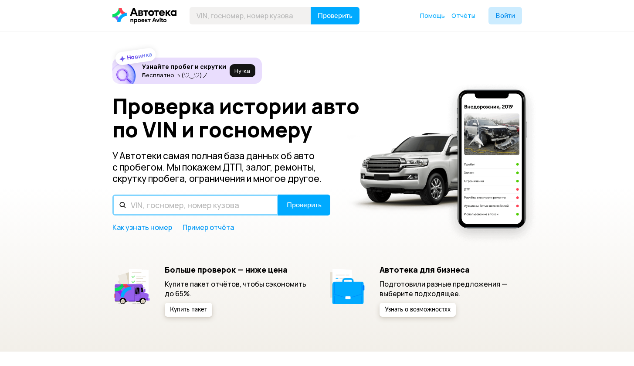
click at [134, 207] on input "text" at bounding box center [195, 204] width 166 height 21
paste input "ЕСЛИ ВЫ ПОДКЛЮЧИЛИ ОПЦИЮ «ПРИОРИТЕТНЫЙ ЗАКАЗ», ТО ЗАЯВКА НА СБОРКУ ЗАКАЗА ПОПАД…"
type input "ЕСЛИ ВЫ ПОДКЛЮЧИЛИ ОПЦИЮ «ПРИОРИТЕТНЫЙ ЗАКАЗ», ТО ЗАЯВКА НА СБОРКУ ЗАКАЗА ПОПАД…"
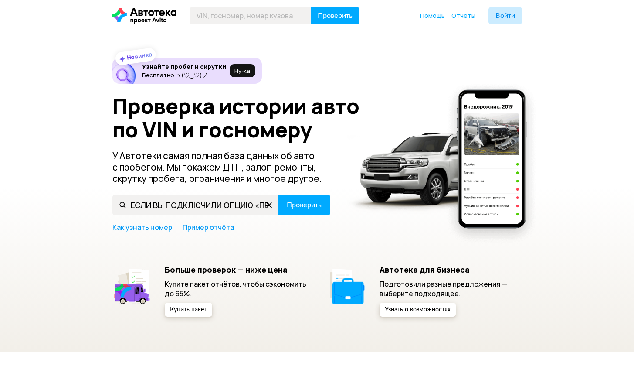
click at [270, 206] on icon at bounding box center [269, 205] width 14 height 14
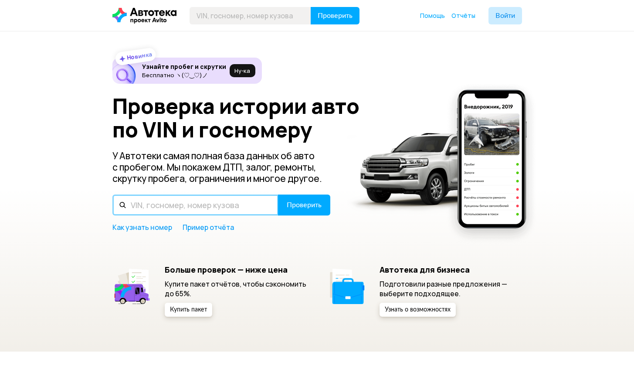
click at [164, 201] on input "text" at bounding box center [195, 204] width 166 height 21
type input "О007КЕ30"
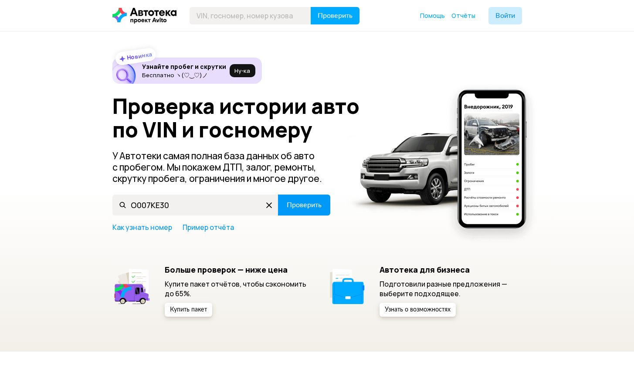
click at [292, 205] on span "Проверить" at bounding box center [304, 204] width 35 height 7
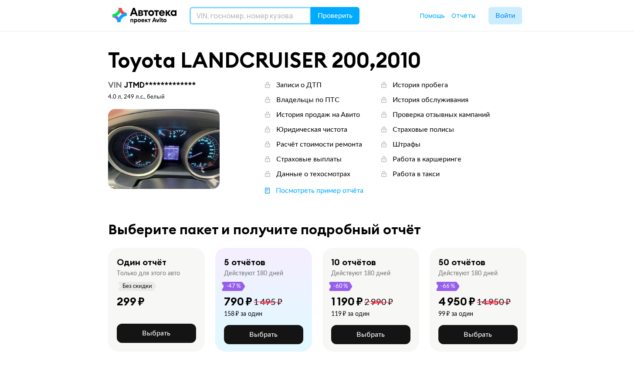
click at [230, 18] on input "text" at bounding box center [251, 15] width 122 height 17
type input "ХТА21907051110795"
click at [333, 13] on span "Проверить" at bounding box center [335, 15] width 35 height 7
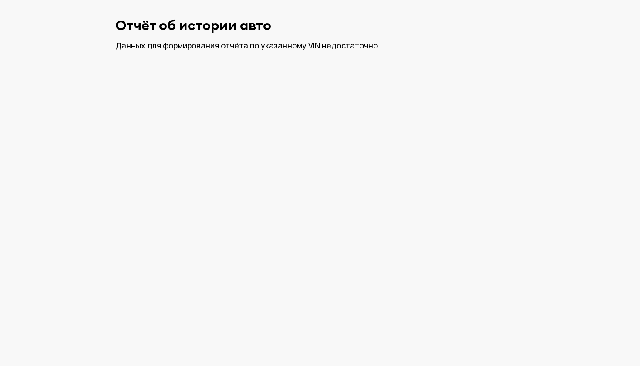
click at [352, 48] on div "Данных для формирования отчёта по указанному VIN недостаточно" at bounding box center [320, 45] width 410 height 11
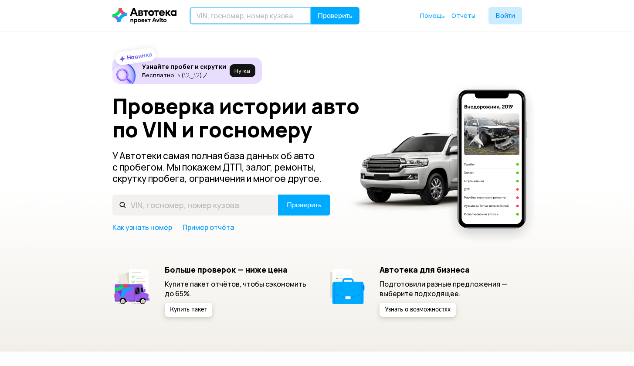
click at [226, 14] on input "text" at bounding box center [251, 15] width 122 height 17
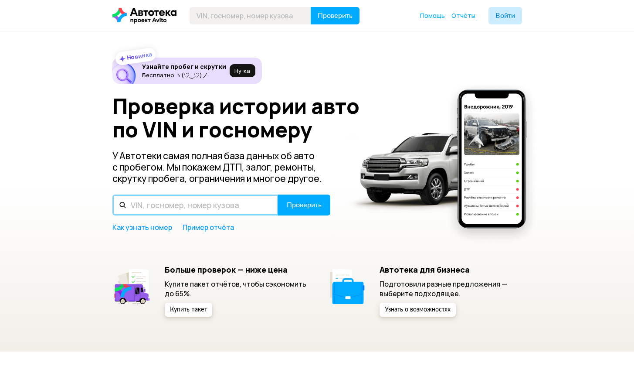
click at [158, 203] on input "text" at bounding box center [195, 204] width 166 height 21
type input "О"
type input "XTA21907051110795"
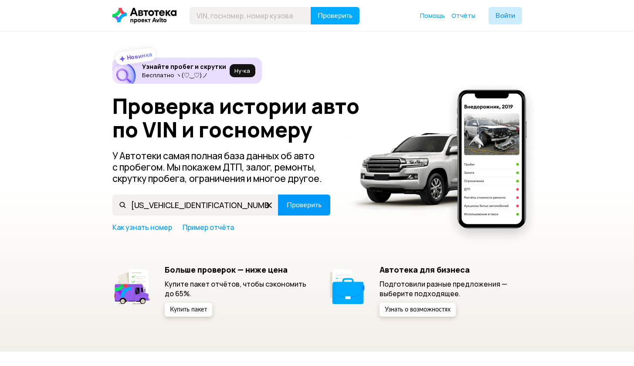
click at [314, 207] on span "Проверить" at bounding box center [304, 204] width 35 height 7
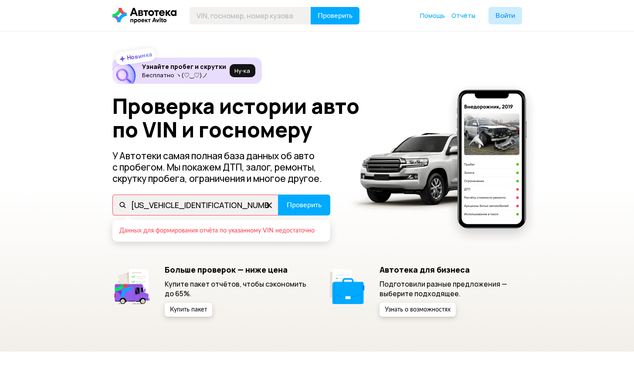
click at [309, 177] on p "У Автотеки самая полная база данных об авто с пробегом. Мы покажем ДТП, залог, …" at bounding box center [221, 167] width 219 height 34
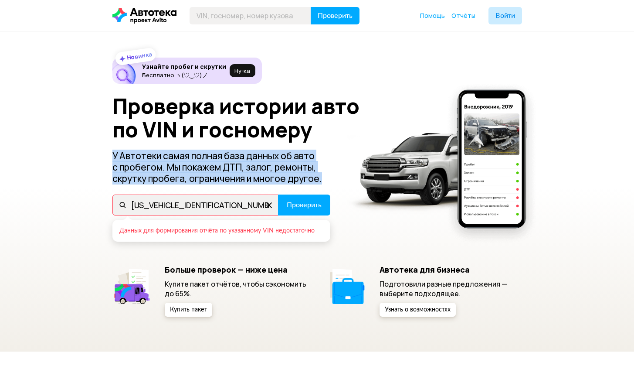
click at [309, 177] on p "У Автотеки самая полная база данных об авто с пробегом. Мы покажем ДТП, залог, …" at bounding box center [221, 167] width 219 height 34
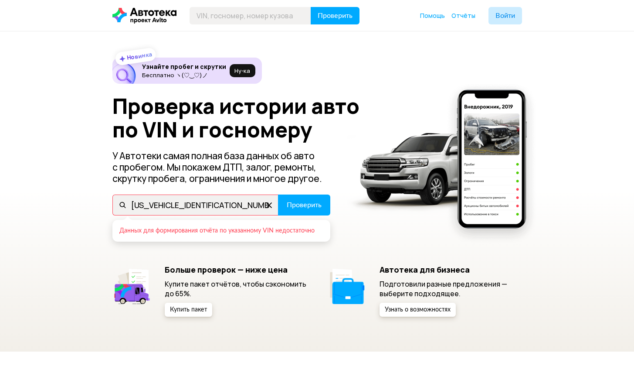
click at [283, 129] on h1 "Проверка истории авто по VIN и госномеру" at bounding box center [242, 117] width 260 height 47
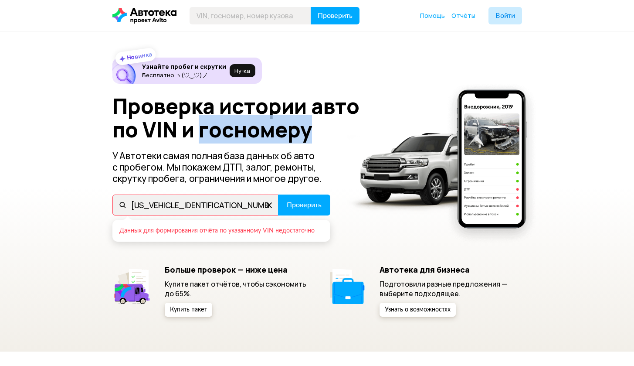
click at [283, 130] on h1 "Проверка истории авто по VIN и госномеру" at bounding box center [242, 117] width 260 height 47
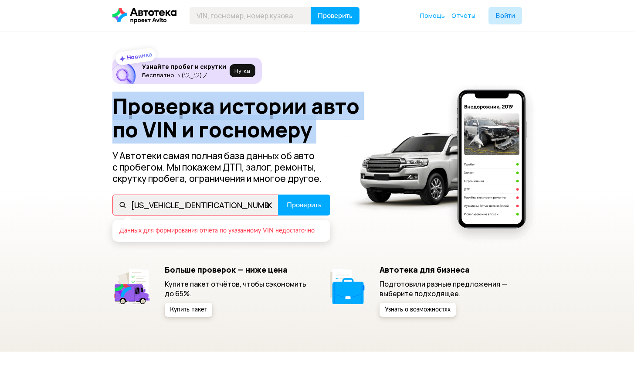
click at [283, 130] on h1 "Проверка истории авто по VIN и госномеру" at bounding box center [242, 117] width 260 height 47
click at [283, 132] on h1 "Проверка истории авто по VIN и госномеру" at bounding box center [242, 117] width 260 height 47
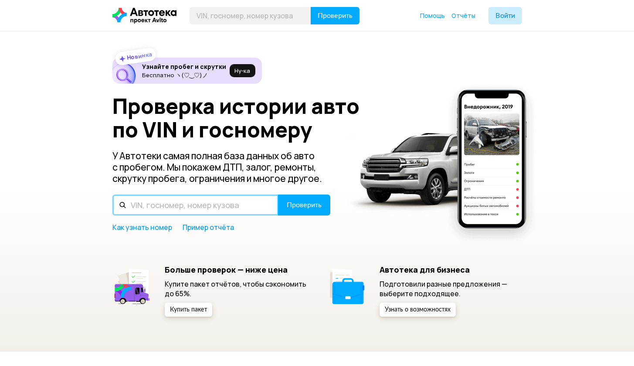
click at [165, 204] on input "text" at bounding box center [195, 204] width 166 height 21
click at [194, 207] on input "text" at bounding box center [195, 204] width 166 height 21
type input "X"
type input "XTA219070S1110795"
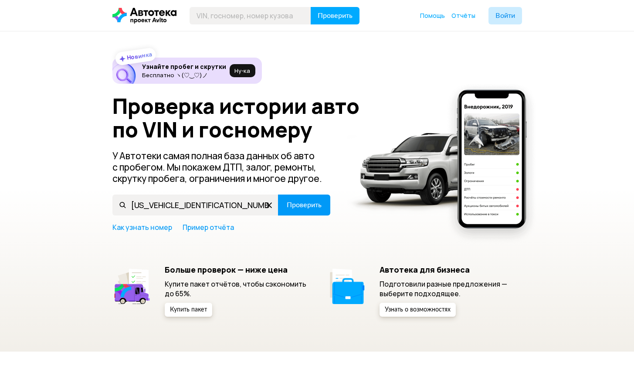
click at [303, 210] on button "Проверить" at bounding box center [304, 204] width 52 height 21
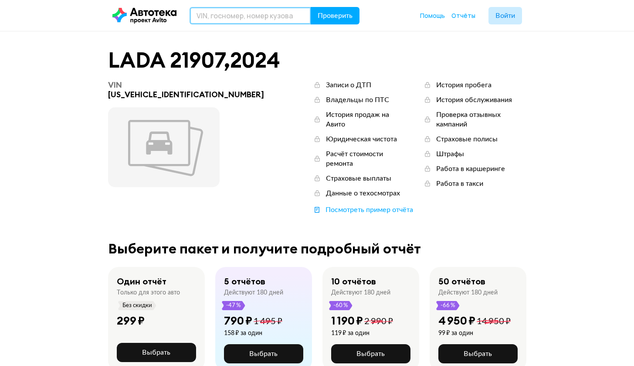
click at [246, 18] on input "text" at bounding box center [251, 15] width 122 height 17
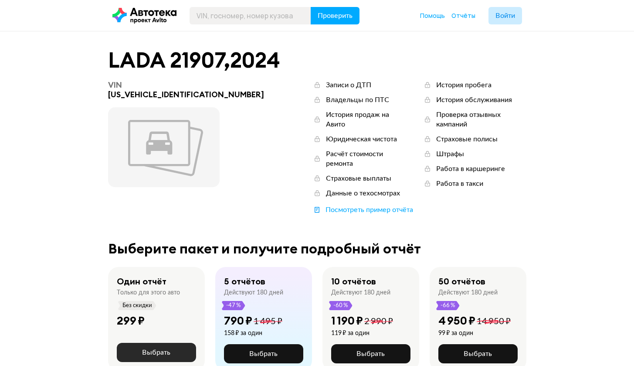
click at [155, 349] on span "Выбрать" at bounding box center [156, 352] width 28 height 7
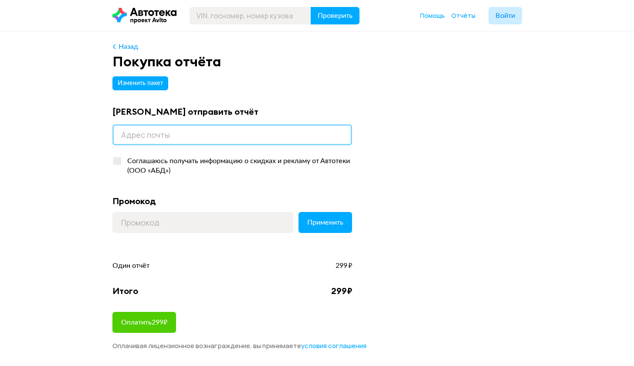
click at [169, 136] on input "email" at bounding box center [232, 134] width 240 height 21
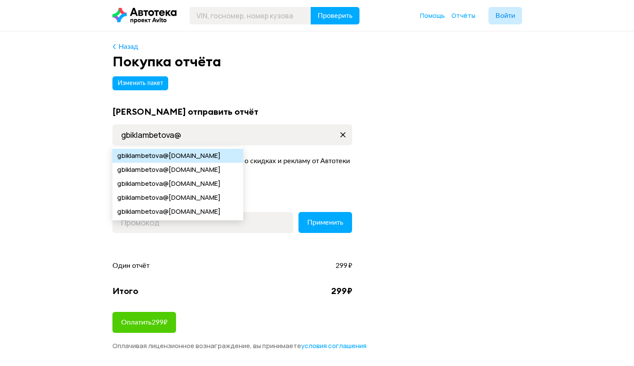
click at [193, 159] on div "gbiklambetova @mail.ru" at bounding box center [177, 156] width 131 height 14
type input "gbiklambetova@mail.ru"
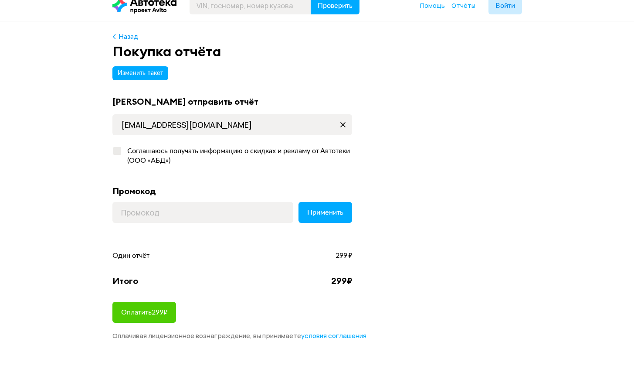
scroll to position [27, 0]
